Goal: Navigation & Orientation: Go to known website

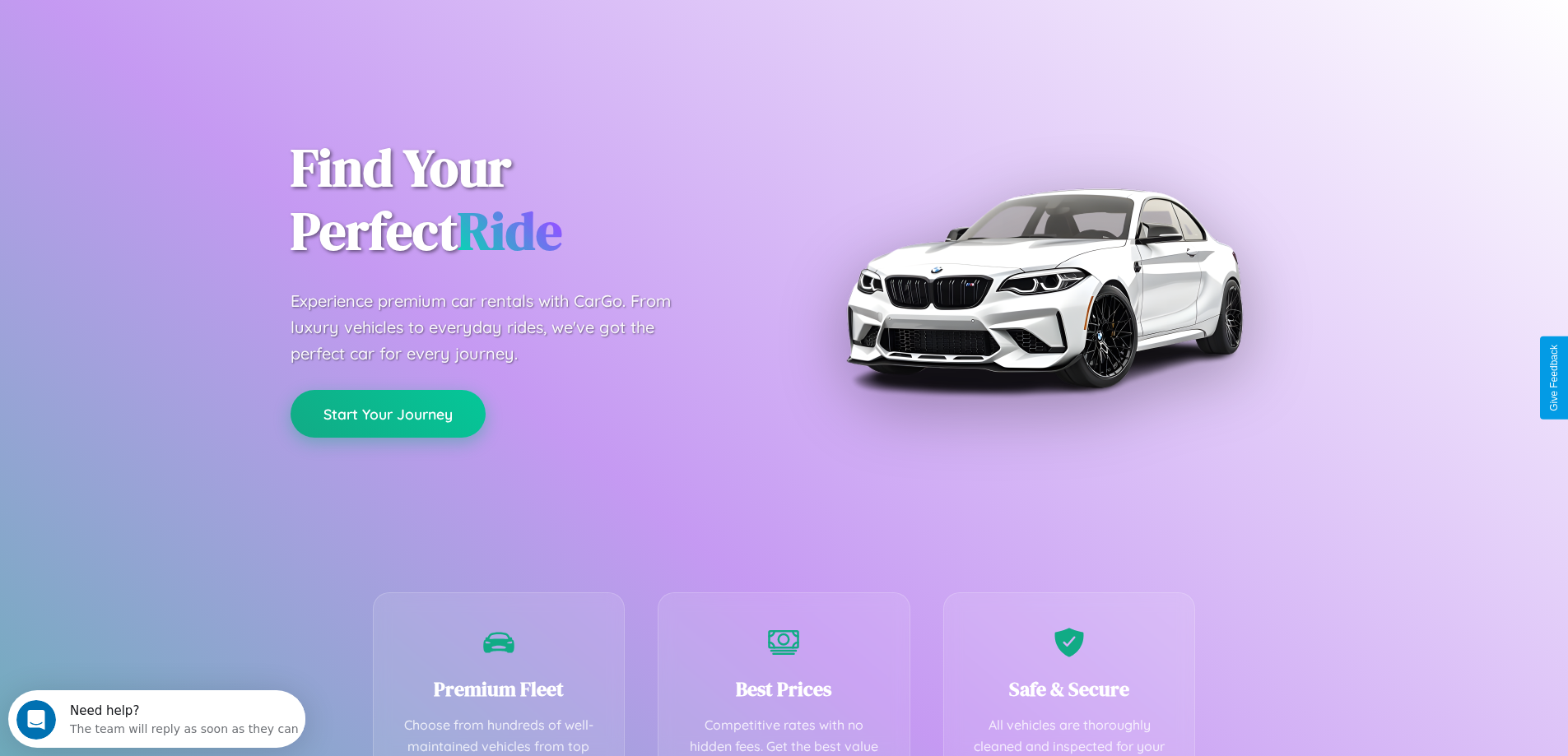
click at [387, 414] on button "Start Your Journey" at bounding box center [388, 413] width 195 height 48
click at [387, 413] on button "Start Your Journey" at bounding box center [388, 413] width 195 height 48
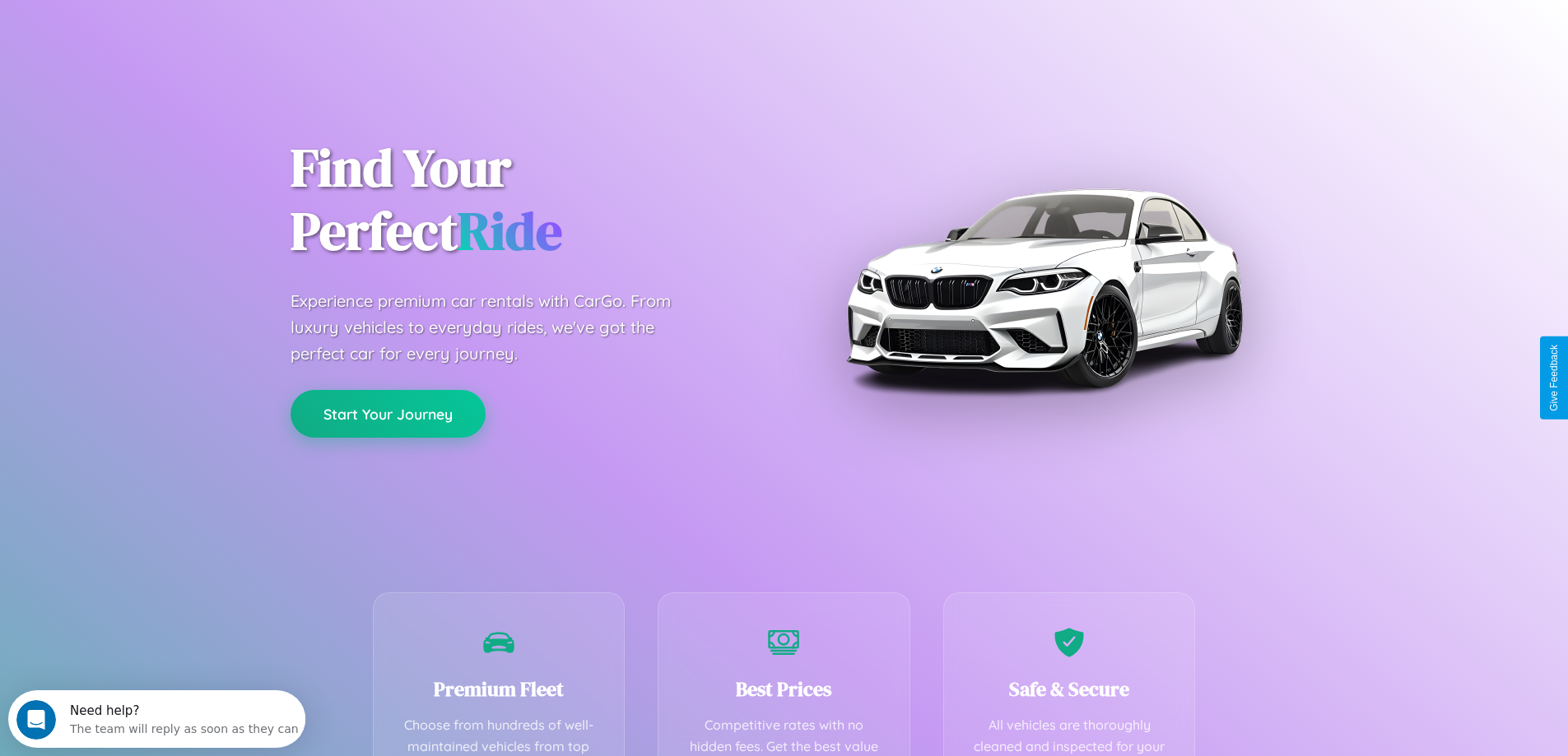
click at [387, 413] on button "Start Your Journey" at bounding box center [388, 413] width 195 height 48
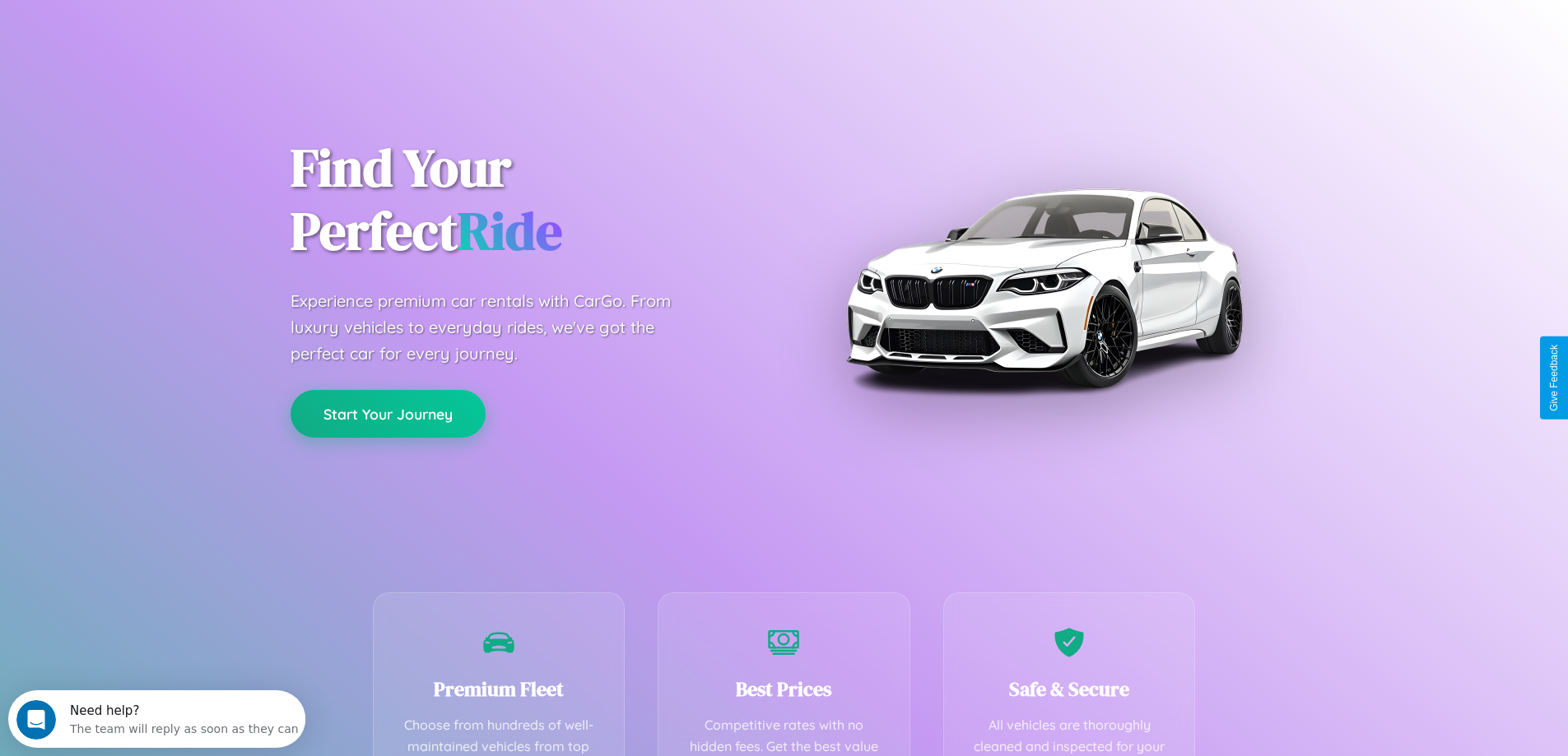
click at [387, 413] on button "Start Your Journey" at bounding box center [388, 413] width 195 height 48
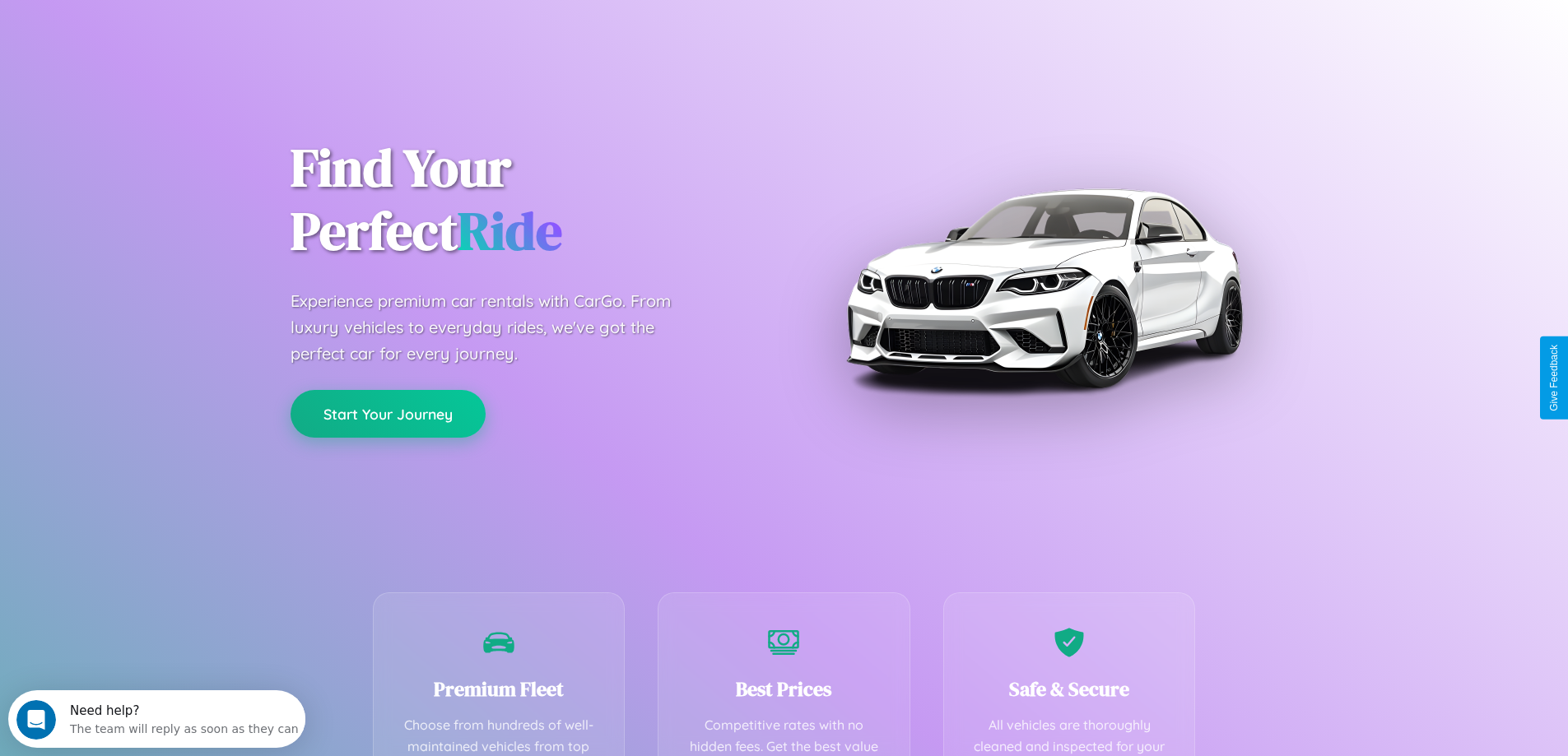
click at [387, 413] on button "Start Your Journey" at bounding box center [388, 413] width 195 height 48
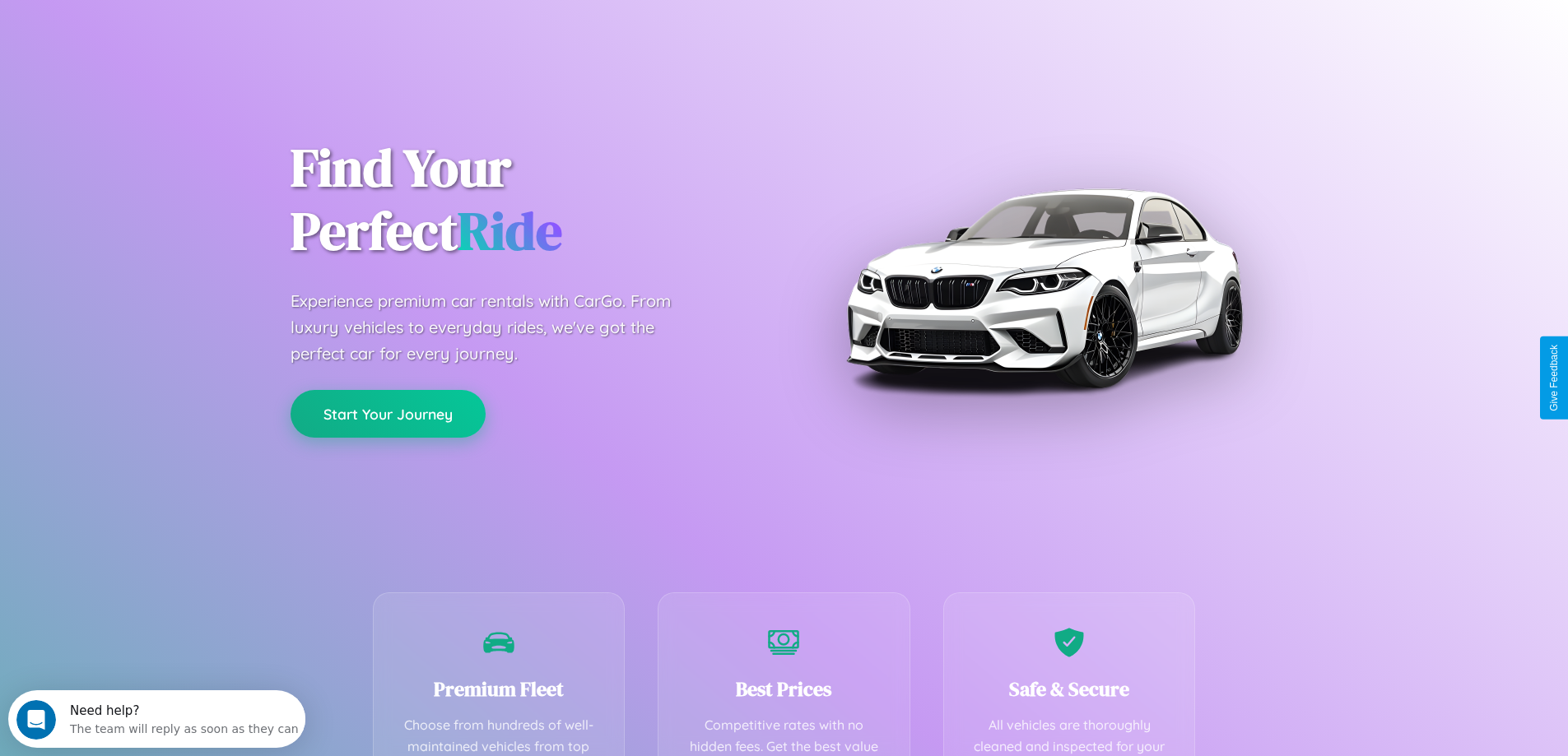
click at [387, 413] on button "Start Your Journey" at bounding box center [388, 413] width 195 height 48
